Goal: Find specific page/section: Find specific page/section

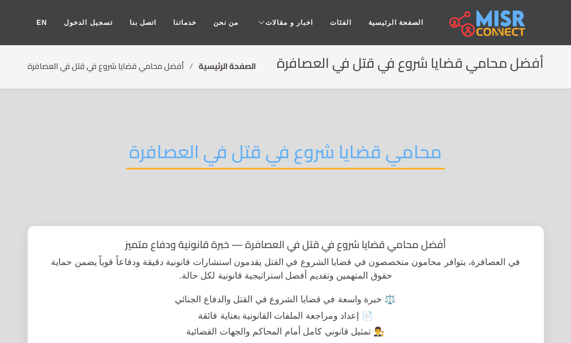
click at [233, 66] on link "الصفحة الرئيسية" at bounding box center [227, 66] width 57 height 15
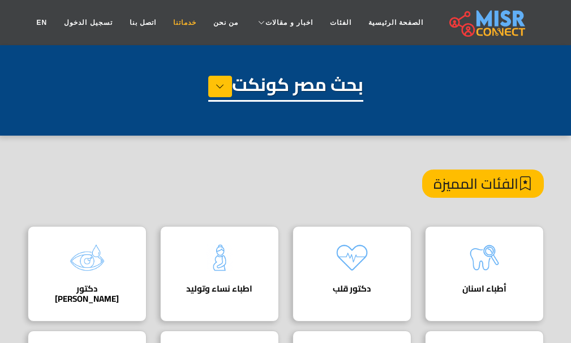
click at [186, 27] on link "خدماتنا" at bounding box center [185, 23] width 40 height 22
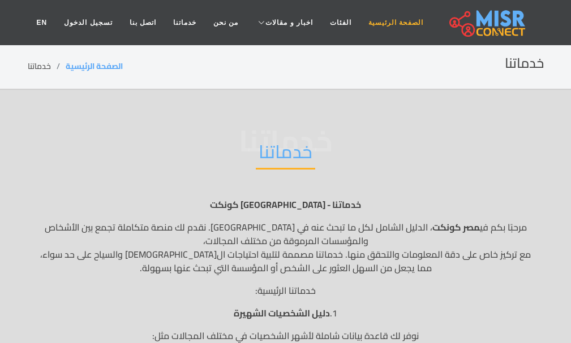
click at [365, 26] on link "الصفحة الرئيسية" at bounding box center [396, 23] width 72 height 22
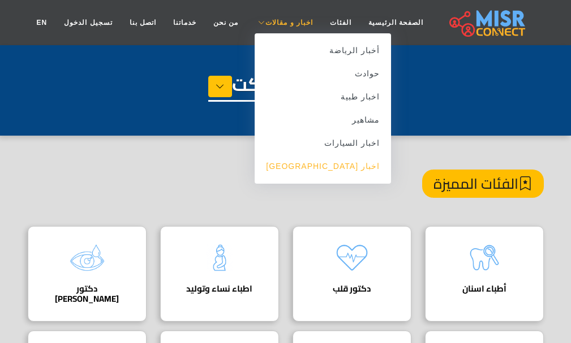
click at [340, 166] on link "اخبار [GEOGRAPHIC_DATA]" at bounding box center [323, 166] width 136 height 23
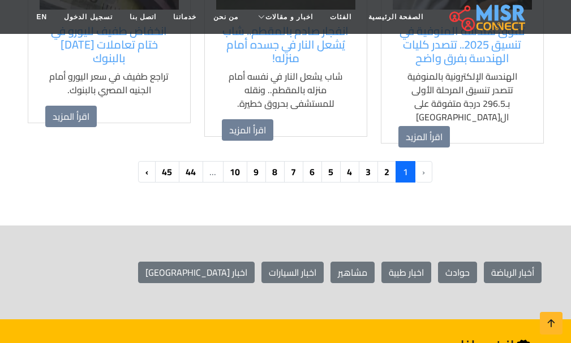
scroll to position [1245, 0]
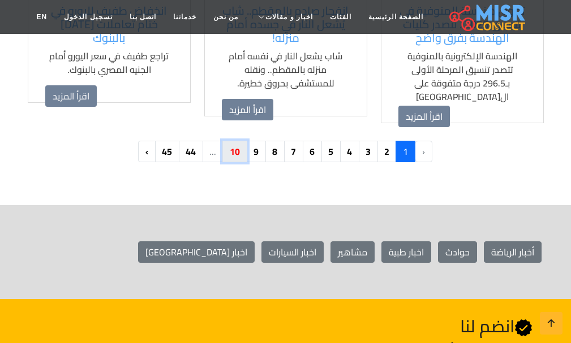
click at [234, 144] on link "10" at bounding box center [234, 152] width 25 height 22
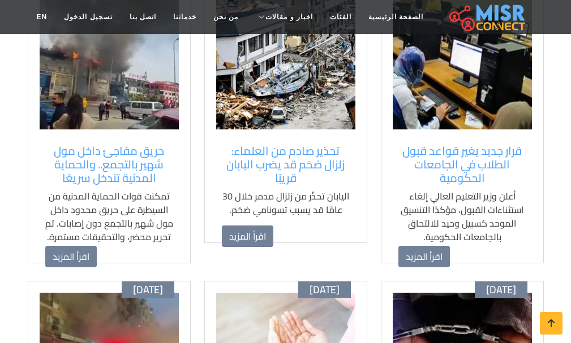
scroll to position [283, 0]
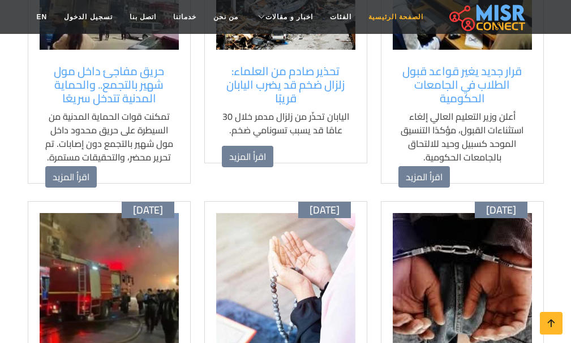
click at [375, 25] on link "الصفحة الرئيسية" at bounding box center [396, 17] width 72 height 22
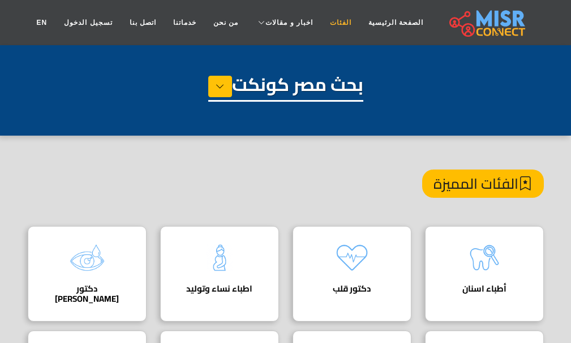
click at [332, 23] on link "الفئات" at bounding box center [340, 23] width 38 height 22
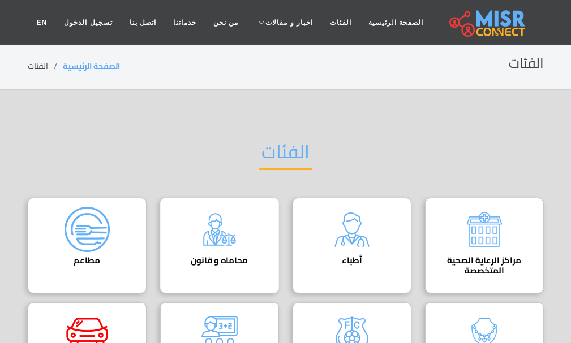
click at [230, 240] on img at bounding box center [219, 229] width 45 height 45
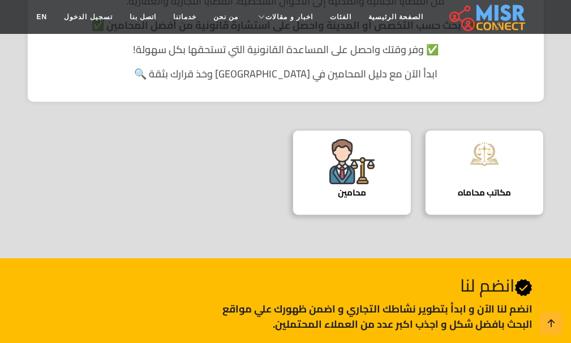
scroll to position [340, 0]
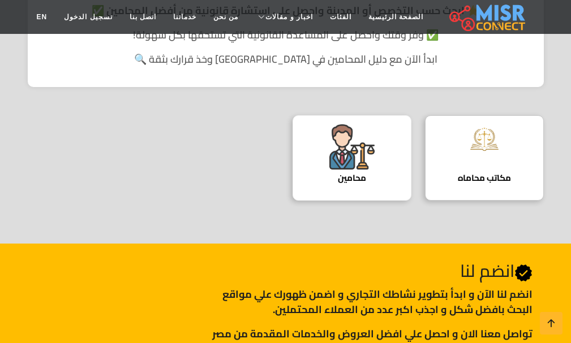
click at [355, 168] on img at bounding box center [351, 146] width 45 height 45
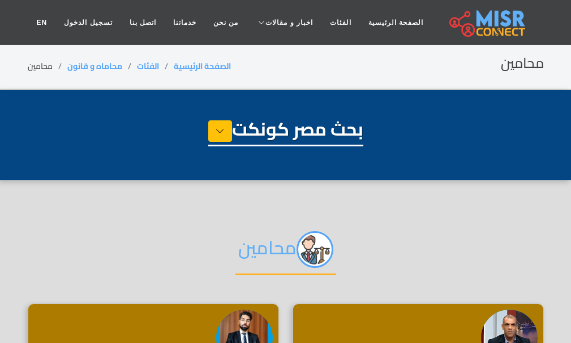
select select "**********"
select select "*******"
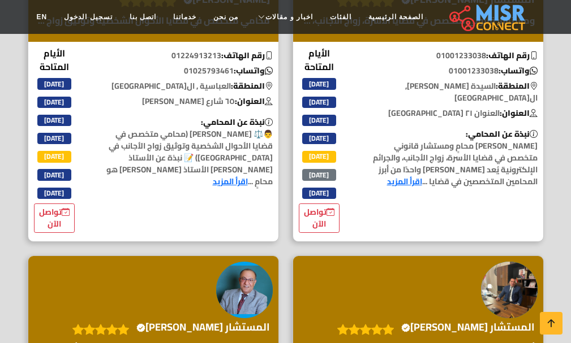
scroll to position [396, 0]
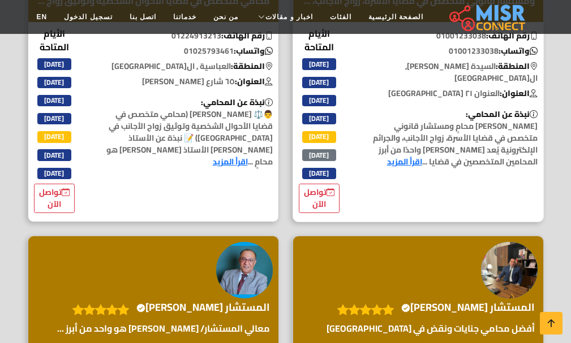
click at [401, 169] on link "اقرأ المزيد" at bounding box center [404, 161] width 35 height 15
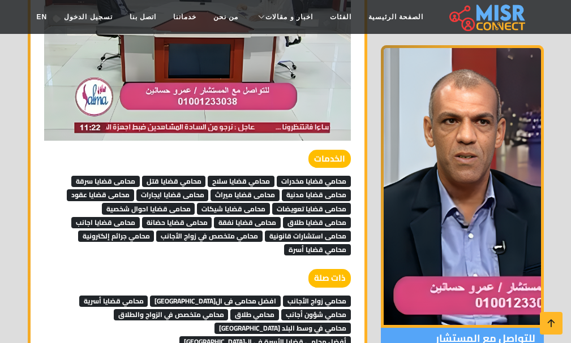
scroll to position [2320, 0]
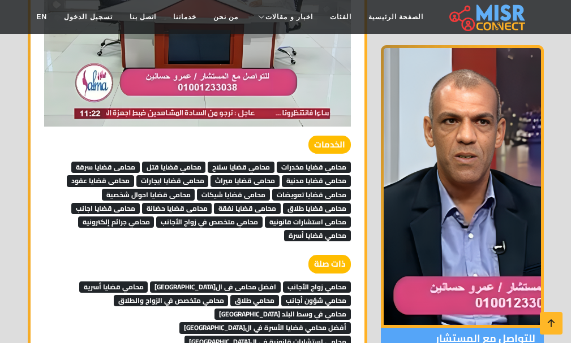
click at [173, 162] on span "محامي قضايا قتل" at bounding box center [174, 167] width 64 height 11
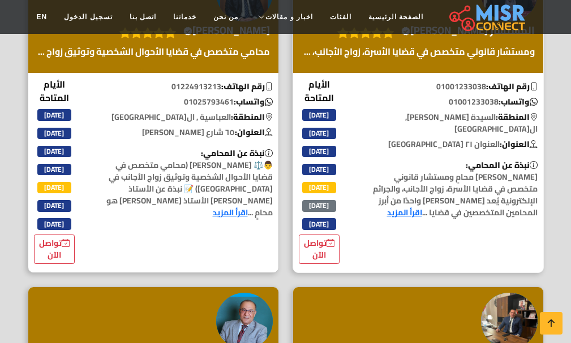
scroll to position [509, 0]
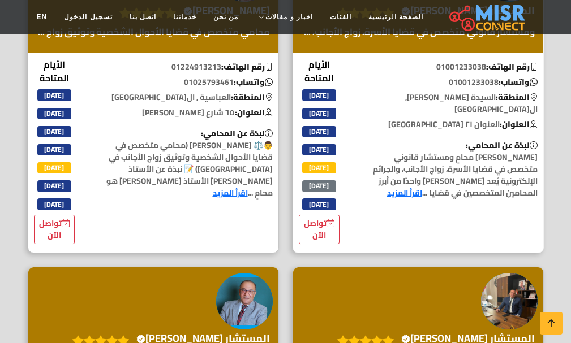
click at [399, 200] on link "اقرأ المزيد" at bounding box center [404, 193] width 35 height 15
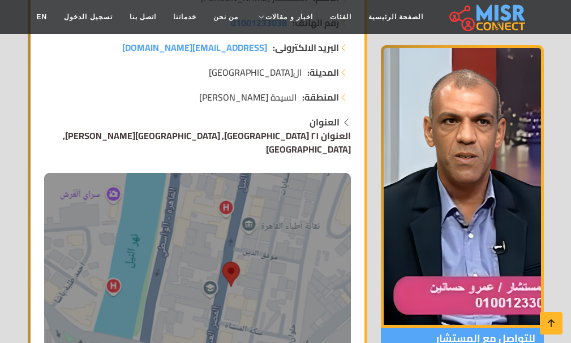
scroll to position [226, 0]
